Goal: Communication & Community: Answer question/provide support

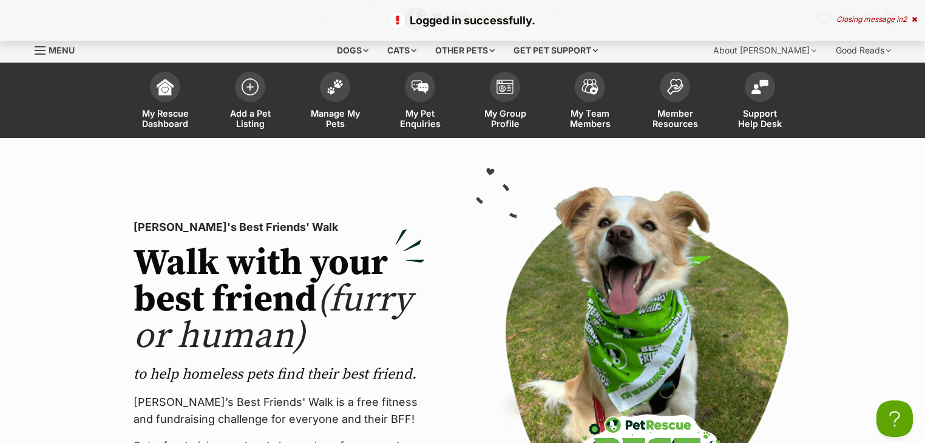
click at [898, 19] on div "Closing message in 2" at bounding box center [877, 19] width 81 height 9
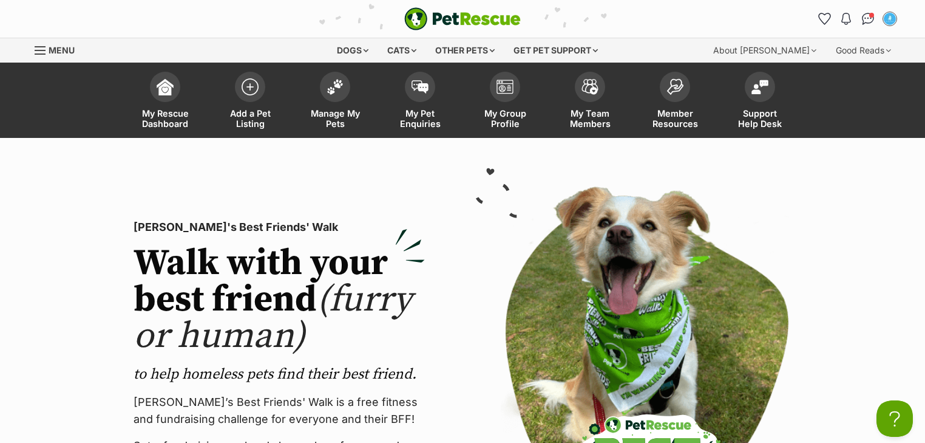
click at [867, 19] on img "Conversations" at bounding box center [868, 19] width 13 height 12
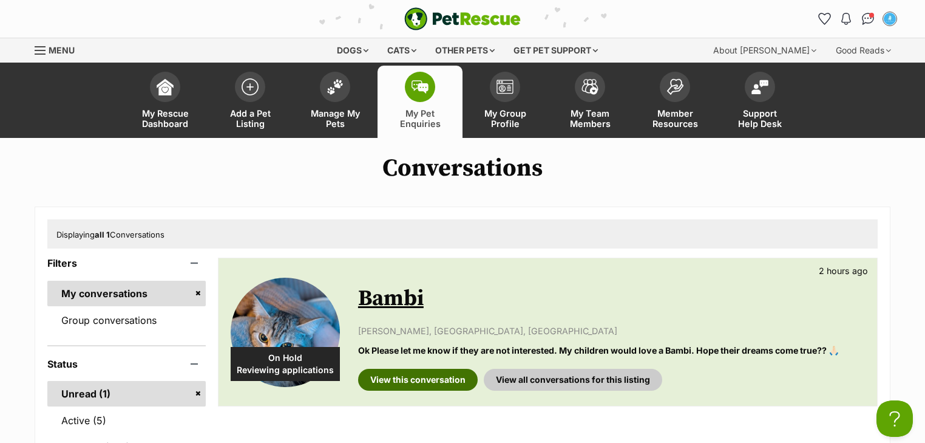
click at [428, 375] on link "View this conversation" at bounding box center [418, 380] width 120 height 22
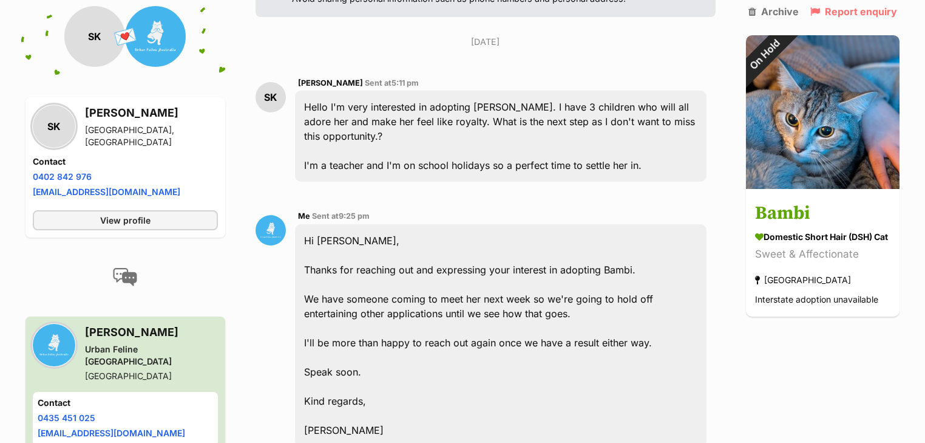
scroll to position [194, 0]
